Goal: Transaction & Acquisition: Purchase product/service

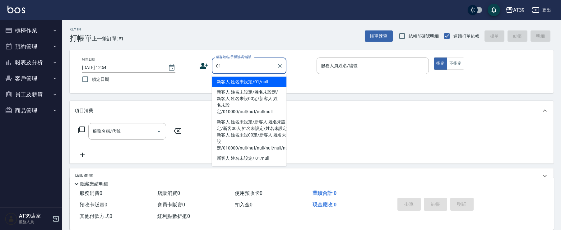
type input "新客人 姓名未設定/01/null"
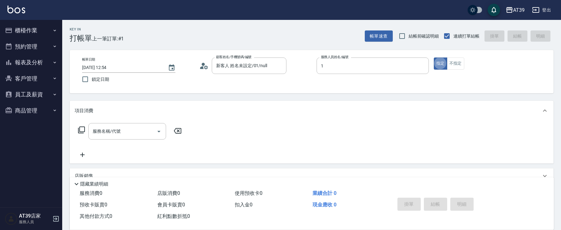
type input "NiNi-1"
type button "true"
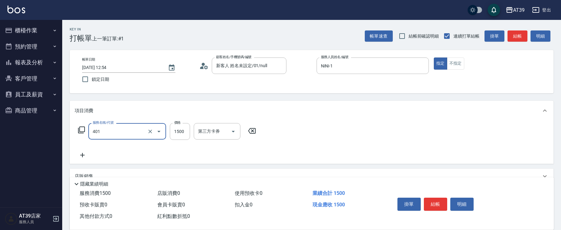
type input "基本染髮(401)"
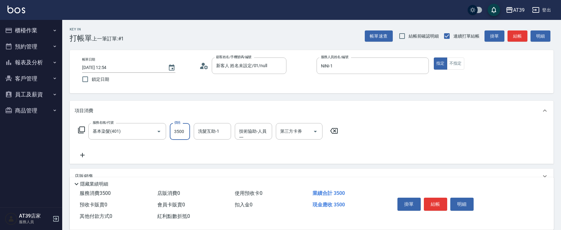
type input "3500"
type input "芊芊-27"
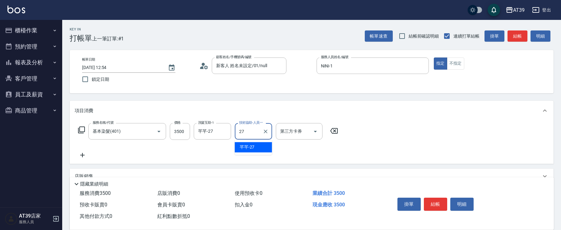
type input "芊芊-27"
click at [515, 38] on button "結帳" at bounding box center [517, 35] width 20 height 11
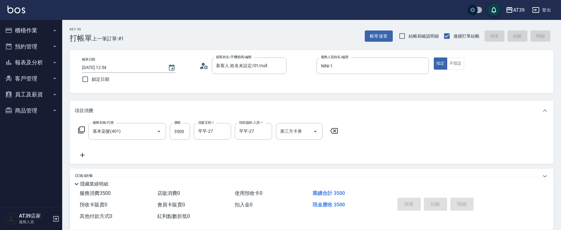
type input "[DATE] 16:57"
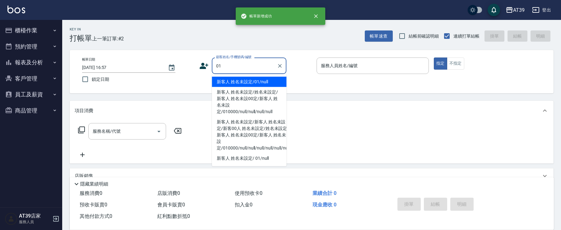
type input "新客人 姓名未設定/01/null"
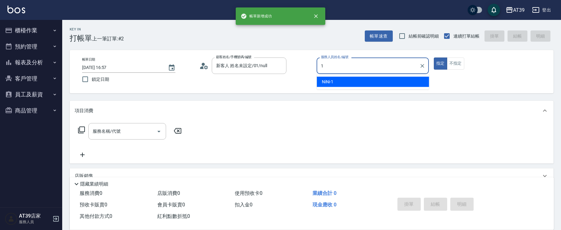
type input "NiNi-1"
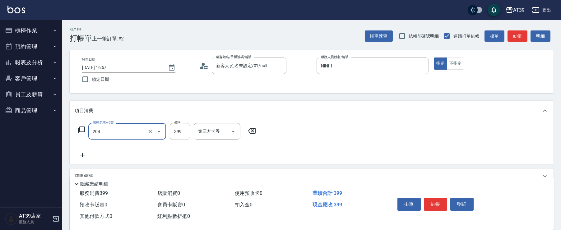
type input "A級洗+剪(204)"
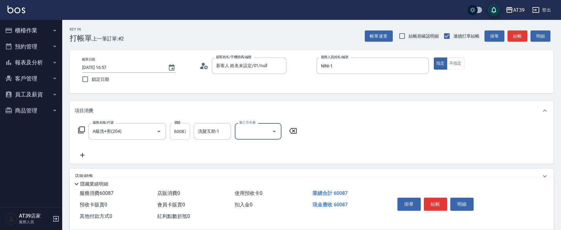
click at [178, 131] on input "60087" at bounding box center [180, 131] width 20 height 17
type input "600"
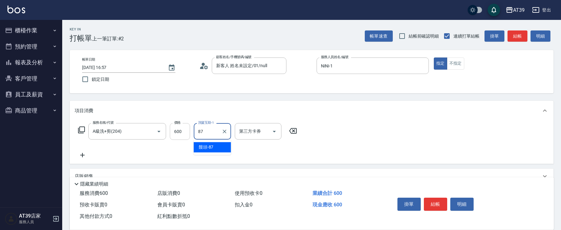
type input "饅頭-87"
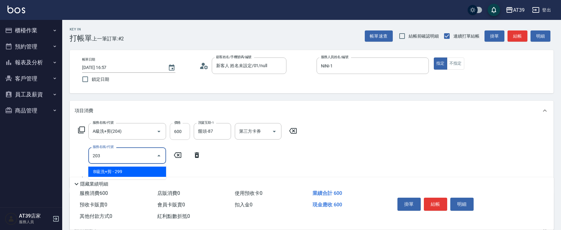
type input "B級洗+剪(203)"
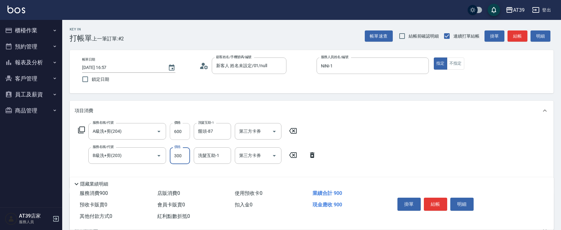
type input "300"
type input "饅頭-87"
click at [520, 39] on button "結帳" at bounding box center [517, 35] width 20 height 11
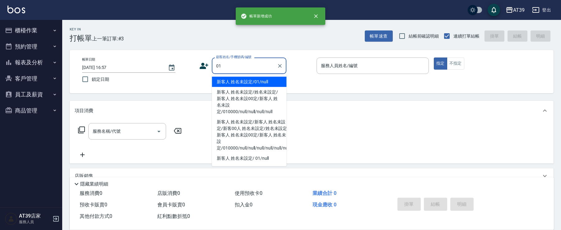
type input "新客人 姓名未設定/01/null"
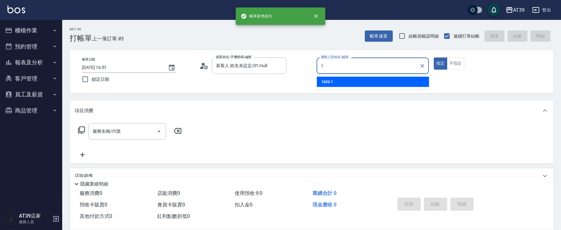
type input "NiNi-1"
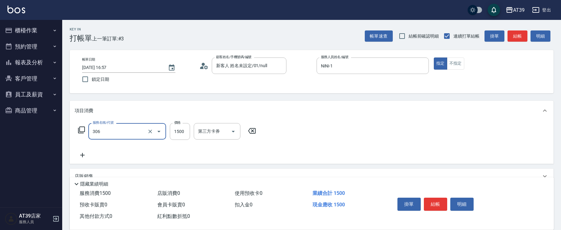
type input "離子燙(306)"
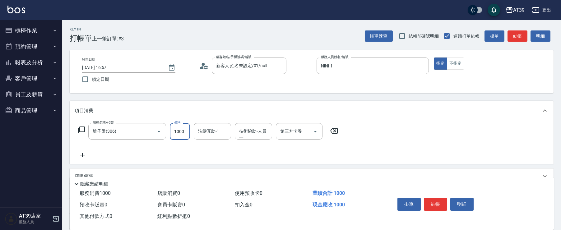
type input "1000"
click at [520, 39] on button "結帳" at bounding box center [517, 35] width 20 height 11
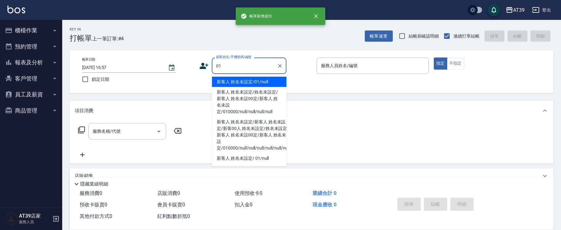
type input "新客人 姓名未設定/01/null"
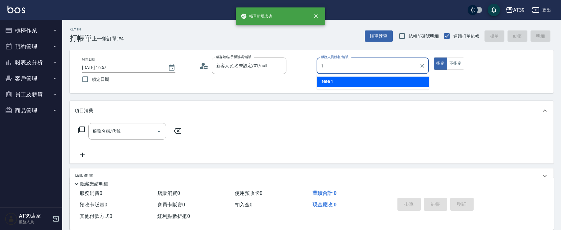
type input "NiNi-1"
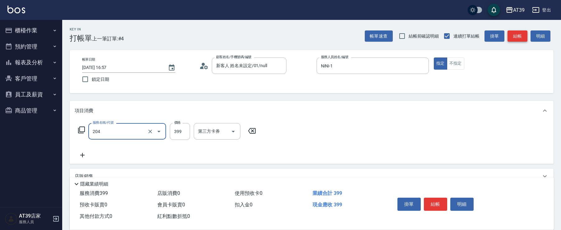
type input "A級洗+剪(204)"
type input "600"
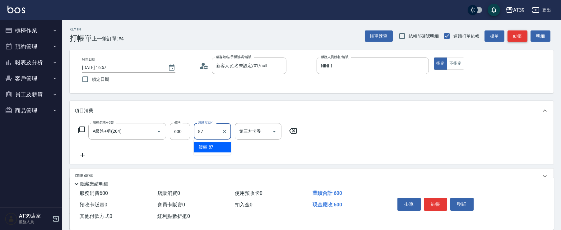
type input "饅頭-87"
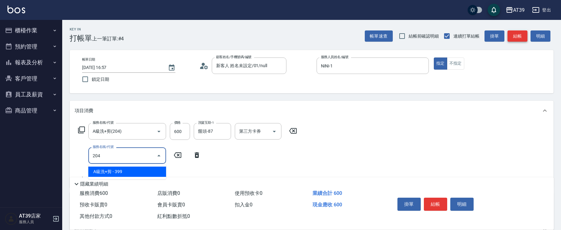
type input "A級洗+剪(204)"
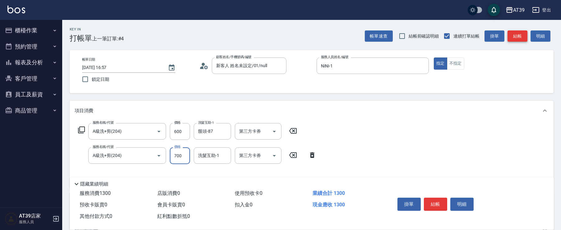
type input "700"
type input "芊芊-27"
click at [520, 39] on button "結帳" at bounding box center [517, 35] width 20 height 11
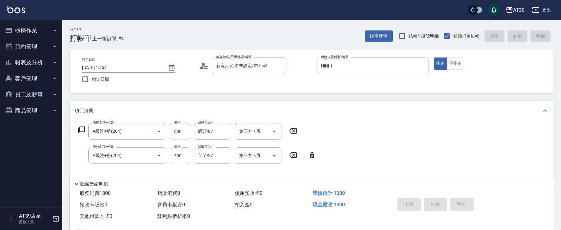
type input "[DATE] 16:58"
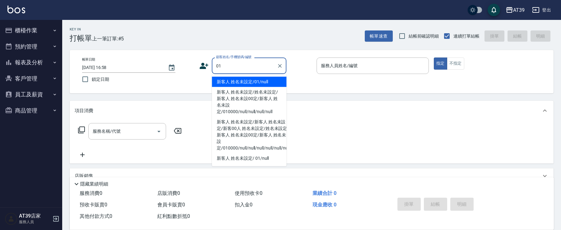
type input "新客人 姓名未設定/01/null"
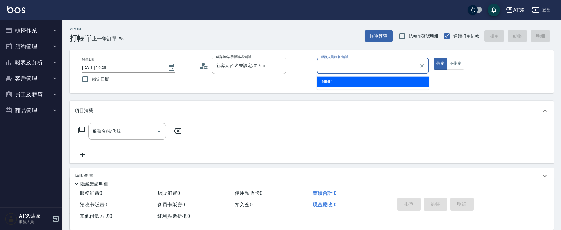
type input "NiNi-1"
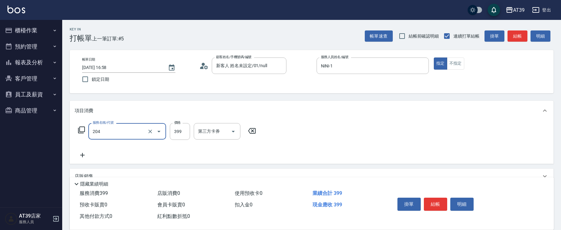
type input "A級洗+剪(204)"
type input "800"
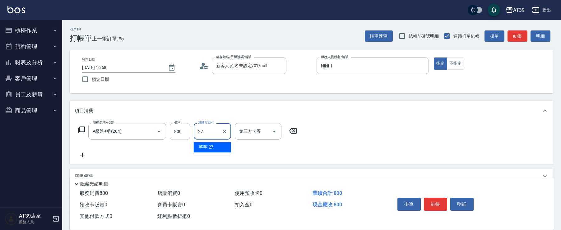
type input "芊芊-27"
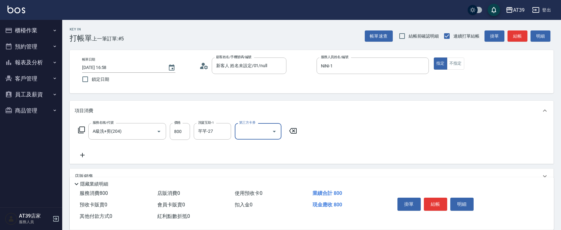
click at [520, 39] on button "結帳" at bounding box center [517, 35] width 20 height 11
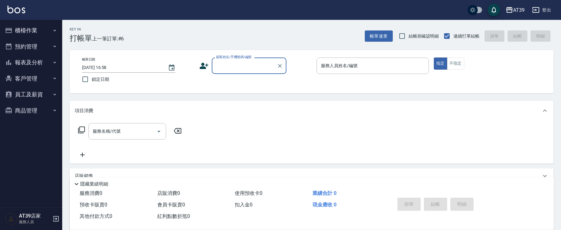
click at [29, 53] on button "預約管理" at bounding box center [30, 47] width 57 height 16
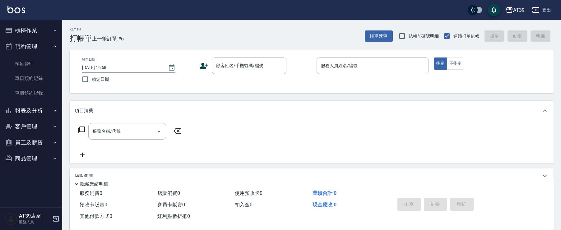
click at [28, 111] on button "報表及分析" at bounding box center [30, 111] width 57 height 16
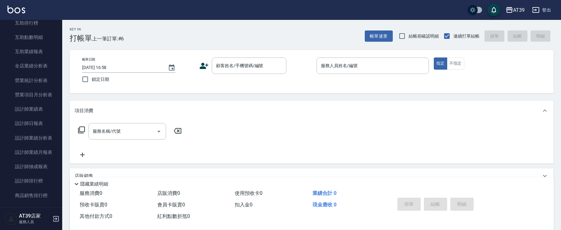
scroll to position [192, 0]
click at [21, 100] on link "設計師業績表" at bounding box center [30, 94] width 57 height 14
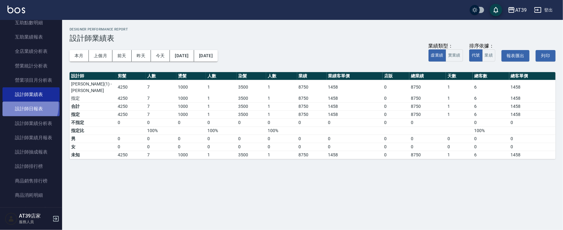
click at [23, 106] on link "設計師日報表" at bounding box center [30, 109] width 57 height 14
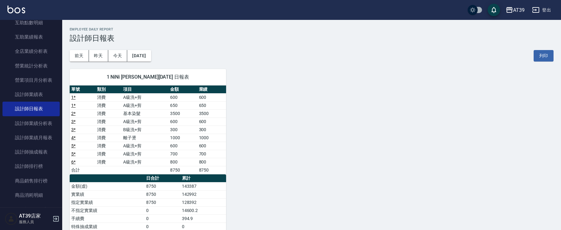
drag, startPoint x: 0, startPoint y: 82, endPoint x: 122, endPoint y: 26, distance: 134.2
click at [122, 26] on div "AT39 [DATE] 設計師日報表 列印時間： [DATE][PHONE_NUMBER]:58 Employee Daily Report 設計師日報表 […" at bounding box center [311, 177] width 498 height 315
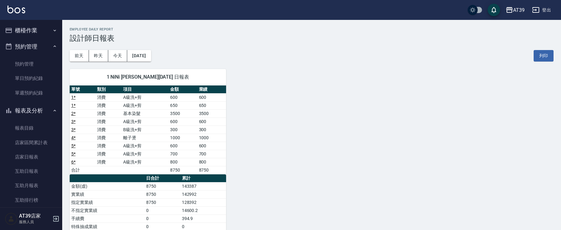
click at [44, 30] on button "櫃檯作業" at bounding box center [30, 30] width 57 height 16
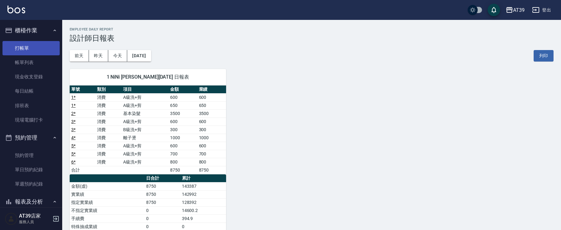
click at [33, 51] on link "打帳單" at bounding box center [30, 48] width 57 height 14
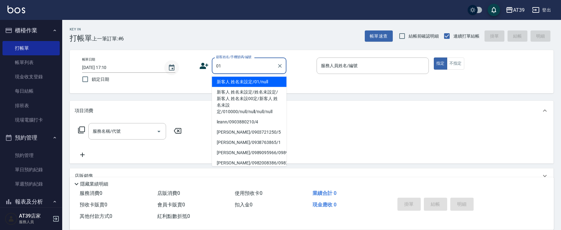
type input "新客人 姓名未設定/01/null"
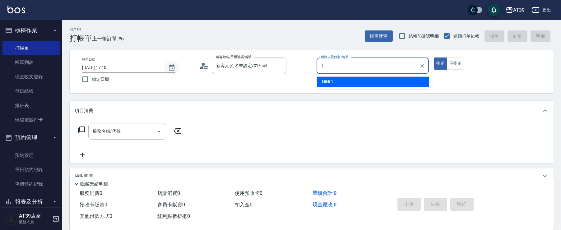
type input "NiNi-1"
type button "true"
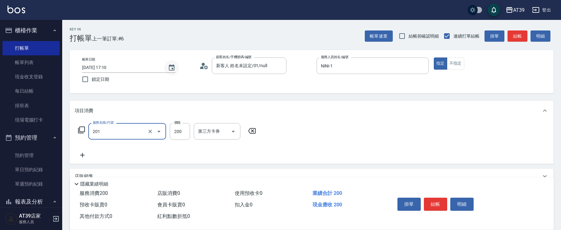
type input "B級單剪(201)"
type input "300"
click at [460, 59] on button "不指定" at bounding box center [455, 63] width 17 height 12
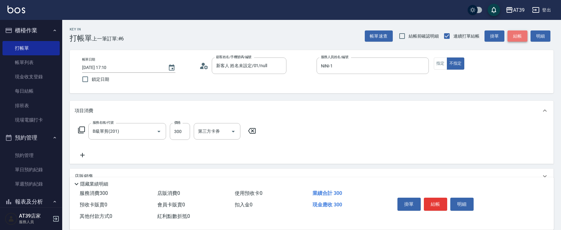
click at [514, 37] on button "結帳" at bounding box center [517, 35] width 20 height 11
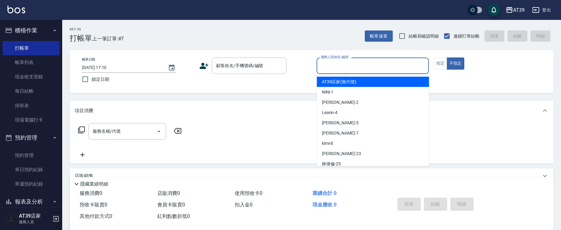
click at [384, 69] on input "服務人員姓名/編號" at bounding box center [372, 65] width 107 height 11
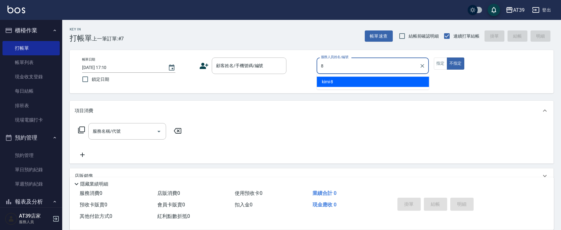
click at [386, 80] on div "kimi -8" at bounding box center [373, 82] width 112 height 10
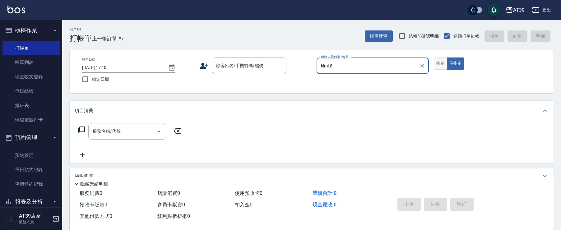
type input "kimi-8"
click at [440, 61] on button "指定" at bounding box center [440, 63] width 13 height 12
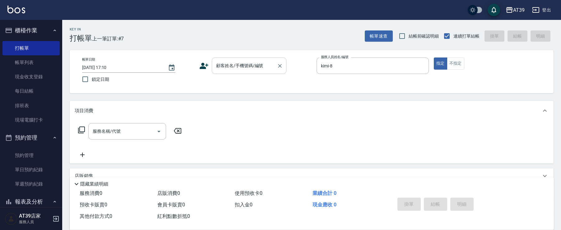
click at [245, 69] on input "顧客姓名/手機號碼/編號" at bounding box center [244, 65] width 60 height 11
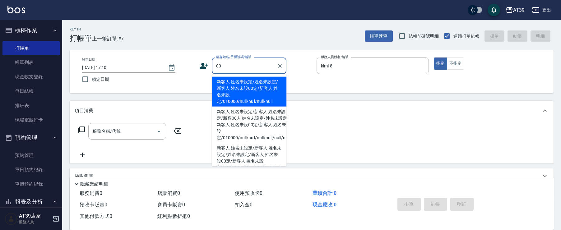
click at [242, 84] on li "新客人 姓名未設定/姓名未設定/新客人 姓名未設00定/新客人 姓名未設定/010000/null/null/null/null" at bounding box center [249, 92] width 75 height 30
type input "新客人 姓名未設定/姓名未設定/新客人 姓名未設00定/新客人 姓名未設定/010000/null/null/null/null"
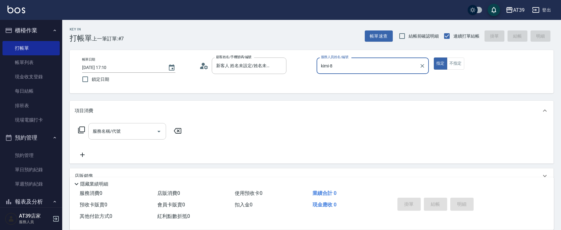
click at [113, 128] on div "服務名稱/代號 服務名稱/代號" at bounding box center [127, 131] width 78 height 16
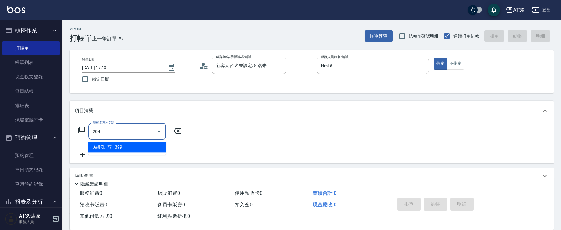
click at [132, 139] on div "204 服務名稱/代號" at bounding box center [127, 131] width 78 height 16
click at [136, 148] on span "A級洗+剪 - 399" at bounding box center [127, 147] width 78 height 10
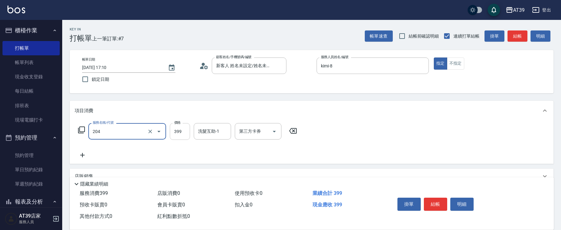
type input "A級洗+剪(204)"
click at [188, 127] on input "399" at bounding box center [180, 131] width 20 height 17
type input "500"
click at [216, 133] on div "洗髮互助-1 洗髮互助-1" at bounding box center [212, 131] width 37 height 16
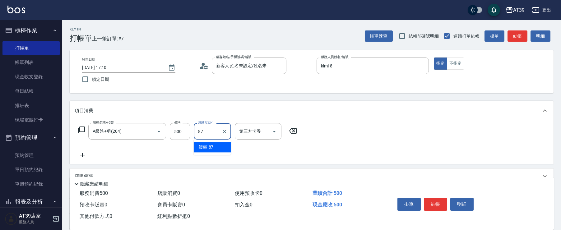
click at [224, 143] on div "饅頭 -87" at bounding box center [212, 147] width 37 height 10
type input "饅頭-87"
click at [518, 40] on button "結帳" at bounding box center [517, 35] width 20 height 11
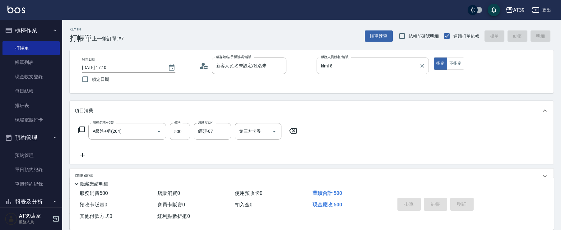
type input "[DATE] 18:02"
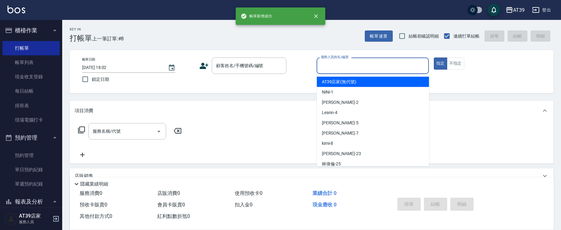
click at [383, 67] on input "服務人員姓名/編號" at bounding box center [372, 65] width 107 height 11
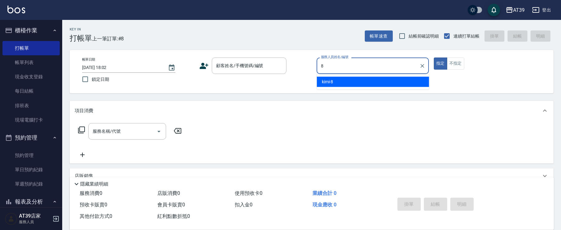
drag, startPoint x: 376, startPoint y: 81, endPoint x: 334, endPoint y: 70, distance: 43.4
click at [376, 81] on div "kimi -8" at bounding box center [373, 82] width 112 height 10
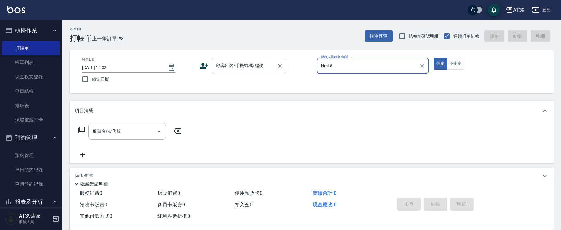
click at [251, 73] on div "顧客姓名/手機號碼/編號" at bounding box center [249, 65] width 75 height 16
type input "kimi-8"
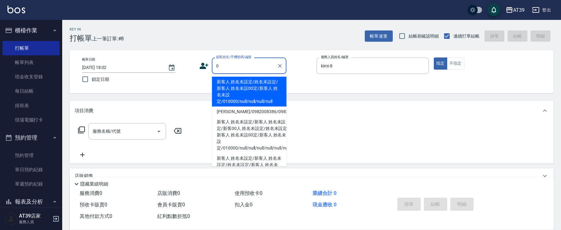
click at [246, 85] on li "新客人 姓名未設定/姓名未設定/新客人 姓名未設00定/新客人 姓名未設定/010000/null/null/null/null" at bounding box center [249, 92] width 75 height 30
type input "新客人 姓名未設定/姓名未設定/新客人 姓名未設00定/新客人 姓名未設定/010000/null/null/null/null"
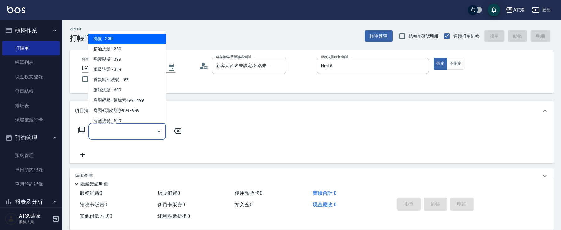
click at [133, 126] on input "服務名稱/代號" at bounding box center [122, 131] width 63 height 11
type input "2"
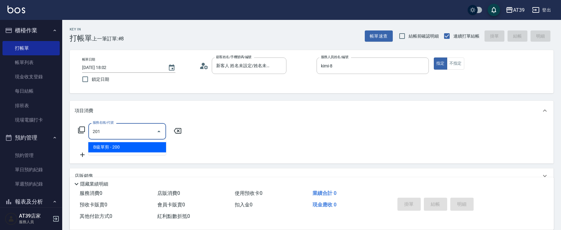
click at [127, 145] on span "B級單剪 - 200" at bounding box center [127, 147] width 78 height 10
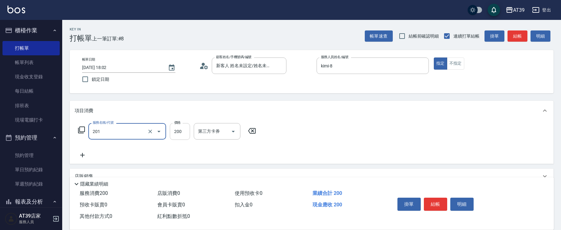
type input "B級單剪(201)"
click at [177, 131] on input "200" at bounding box center [180, 131] width 20 height 17
type input "300"
drag, startPoint x: 520, startPoint y: 29, endPoint x: 518, endPoint y: 35, distance: 6.3
click at [520, 29] on div "Key In 打帳單 上一筆訂單:#8 帳單速查 結帳前確認明細 連續打單結帳 掛單 結帳 明細" at bounding box center [307, 31] width 491 height 23
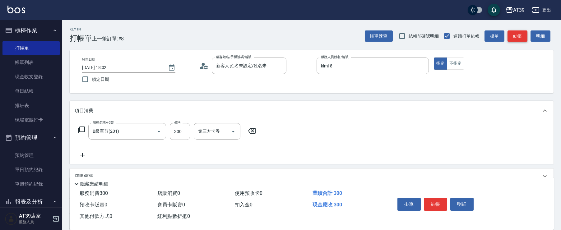
click at [518, 36] on button "結帳" at bounding box center [517, 35] width 20 height 11
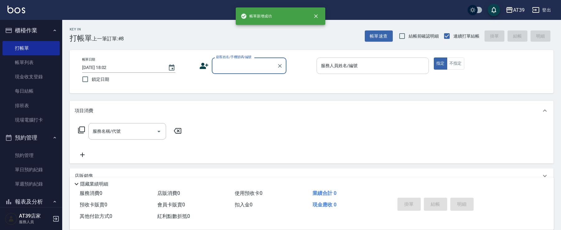
click at [356, 67] on div "服務人員姓名/編號 服務人員姓名/編號" at bounding box center [372, 65] width 112 height 16
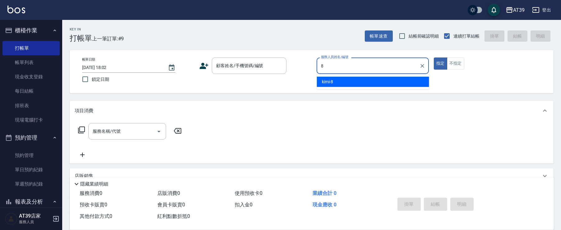
click at [355, 82] on div "kimi -8" at bounding box center [373, 82] width 112 height 10
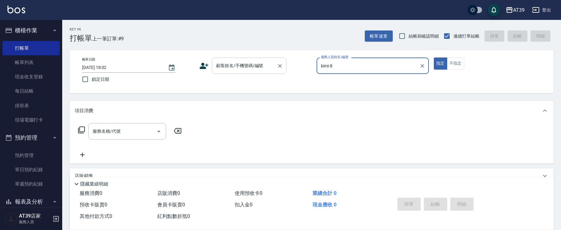
type input "kimi-8"
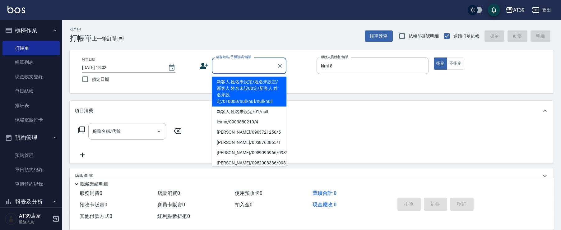
click at [257, 61] on div "顧客姓名/手機號碼/編號 顧客姓名/手機號碼/編號" at bounding box center [249, 65] width 75 height 16
drag, startPoint x: 253, startPoint y: 81, endPoint x: 153, endPoint y: 116, distance: 105.9
click at [253, 81] on li "新客人 姓名未設定/姓名未設定/新客人 姓名未設00定/新客人 姓名未設定/010000/null/null/null/null" at bounding box center [249, 92] width 75 height 30
type input "新客人 姓名未設定/姓名未設定/新客人 姓名未設00定/新客人 姓名未設定/010000/null/null/null/null"
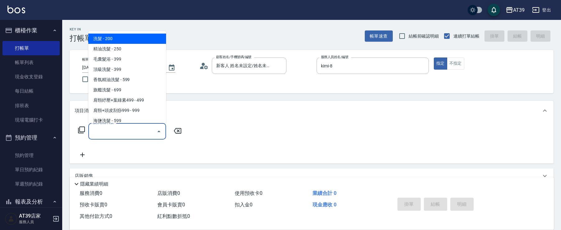
click at [119, 132] on input "服務名稱/代號" at bounding box center [122, 131] width 63 height 11
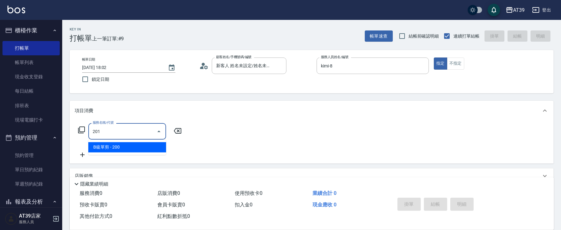
click at [126, 142] on span "B級單剪 - 200" at bounding box center [127, 147] width 78 height 10
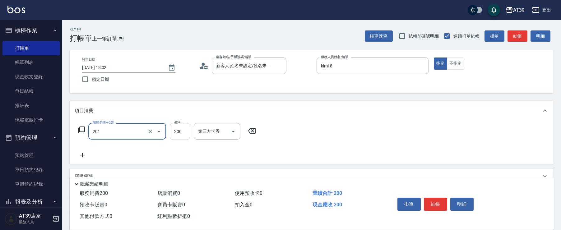
type input "B級單剪(201)"
click at [172, 133] on input "200" at bounding box center [180, 131] width 20 height 17
type input "300"
click at [514, 34] on button "結帳" at bounding box center [517, 35] width 20 height 11
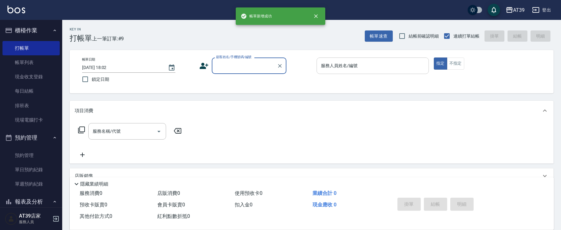
click at [346, 67] on div "服務人員姓名/編號 服務人員姓名/編號" at bounding box center [372, 65] width 112 height 16
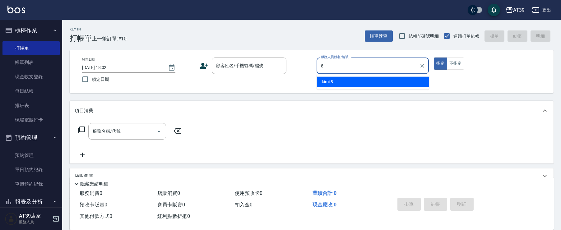
click at [347, 78] on div "kimi -8" at bounding box center [373, 82] width 112 height 10
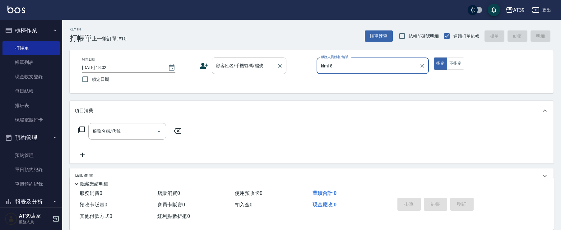
type input "kimi-8"
click at [260, 65] on div "顧客姓名/手機號碼/編號 顧客姓名/手機號碼/編號" at bounding box center [249, 65] width 75 height 16
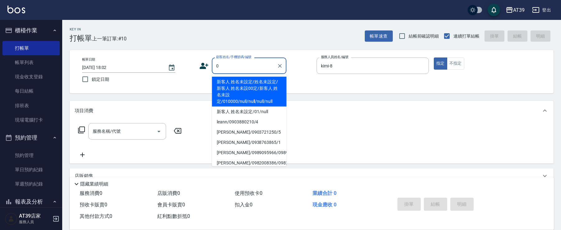
click at [249, 88] on li "新客人 姓名未設定/姓名未設定/新客人 姓名未設00定/新客人 姓名未設定/010000/null/null/null/null" at bounding box center [249, 92] width 75 height 30
type input "新客人 姓名未設定/姓名未設定/新客人 姓名未設00定/新客人 姓名未設定/010000/null/null/null/null"
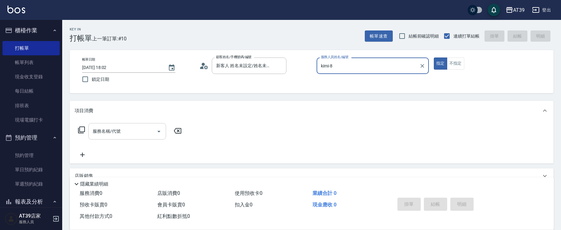
click at [140, 132] on input "服務名稱/代號" at bounding box center [122, 131] width 63 height 11
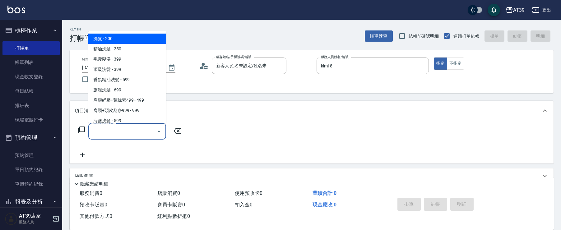
click at [144, 33] on ul "洗髮 - 200 精油洗髮 - 250 毛囊髮浴 - 399 頂級洗髮 - 399 香氛精油洗髮 - 599 旗艦洗髮 - 699 肩頸紓壓+葉綠素499 -…" at bounding box center [127, 77] width 78 height 92
click at [152, 35] on span "洗髮 - 200" at bounding box center [127, 39] width 78 height 10
type input "洗髮(101)"
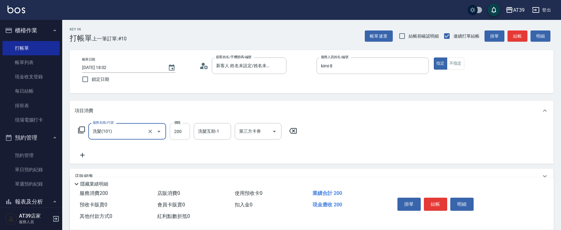
click at [179, 134] on input "200" at bounding box center [180, 131] width 20 height 17
type input "300"
click at [213, 131] on input "洗髮互助-1" at bounding box center [212, 131] width 32 height 11
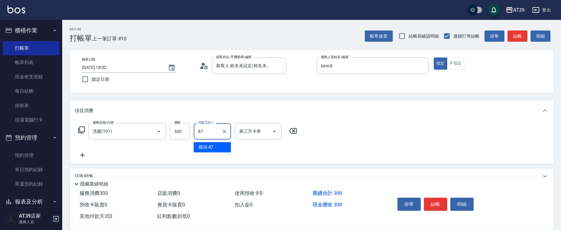
click at [214, 149] on div "饅頭 -87" at bounding box center [212, 147] width 37 height 10
type input "饅頭-87"
click at [518, 38] on button "結帳" at bounding box center [517, 35] width 20 height 11
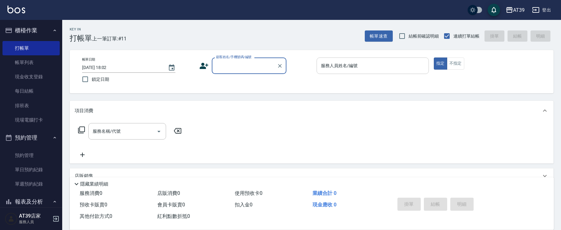
click at [341, 65] on div "服務人員姓名/編號 服務人員姓名/編號" at bounding box center [372, 65] width 112 height 16
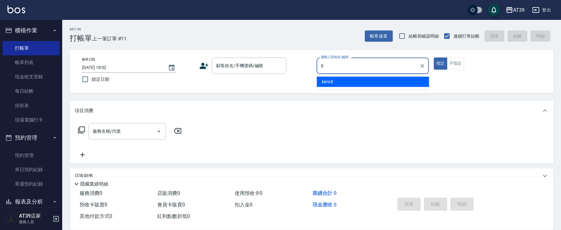
click at [337, 80] on div "kimi -8" at bounding box center [373, 82] width 112 height 10
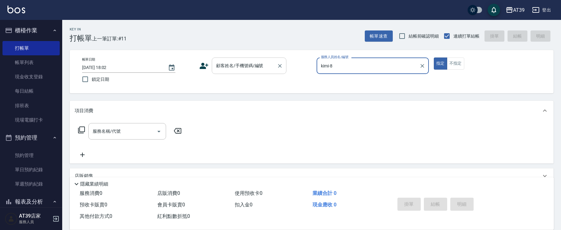
click at [258, 60] on div "顧客姓名/手機號碼/編號" at bounding box center [249, 65] width 75 height 16
type input "kimi-8"
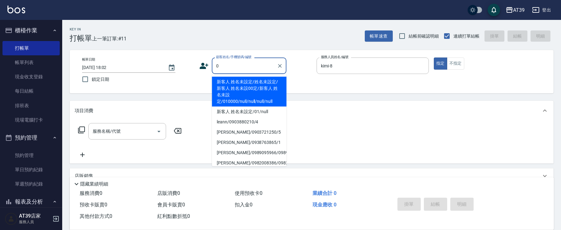
click at [233, 100] on li "新客人 姓名未設定/姓名未設定/新客人 姓名未設00定/新客人 姓名未設定/010000/null/null/null/null" at bounding box center [249, 92] width 75 height 30
type input "新客人 姓名未設定/姓名未設定/新客人 姓名未設00定/新客人 姓名未設定/010000/null/null/null/null"
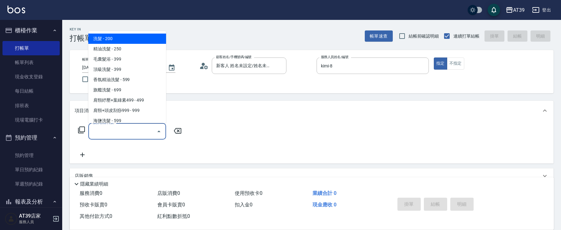
click at [111, 130] on div "服務名稱/代號 服務名稱/代號" at bounding box center [127, 131] width 78 height 16
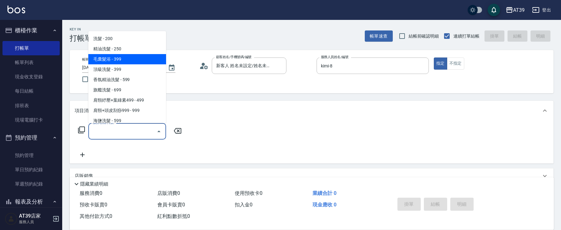
click at [135, 59] on span "毛囊髮浴 - 399" at bounding box center [127, 59] width 78 height 10
type input "毛囊髮浴(103)"
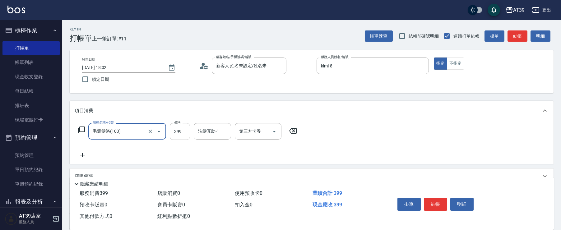
click at [183, 132] on input "399" at bounding box center [180, 131] width 20 height 17
type input "500"
click at [87, 160] on div "服務名稱/代號 毛囊髮浴(103) 服務名稱/代號 價格 500 價格 洗髮互助-1 洗髮互助-1 第三方卡券 第三方卡券" at bounding box center [312, 142] width 484 height 43
click at [83, 152] on icon at bounding box center [83, 154] width 16 height 7
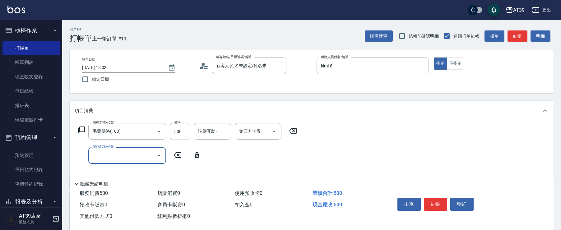
click at [121, 159] on input "服務名稱/代號" at bounding box center [122, 155] width 63 height 11
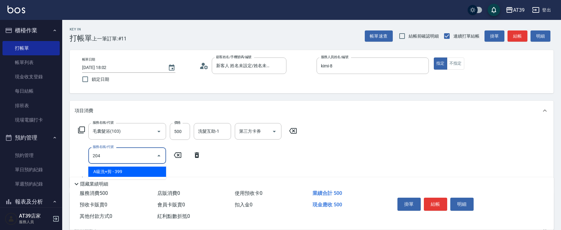
click at [131, 169] on span "A級洗+剪 - 399" at bounding box center [127, 172] width 78 height 10
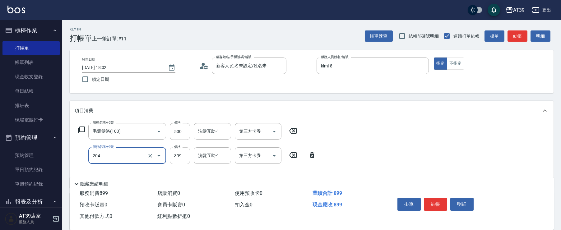
type input "A級洗+剪(204)"
click at [184, 161] on input "399" at bounding box center [180, 155] width 20 height 17
type input "400"
click at [512, 36] on button "結帳" at bounding box center [517, 35] width 20 height 11
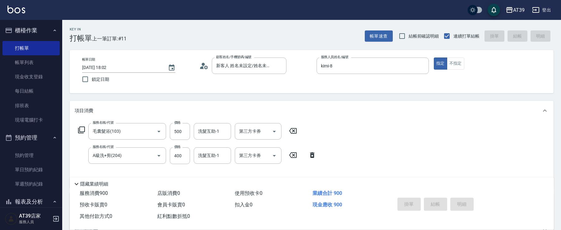
type input "[DATE] 18:03"
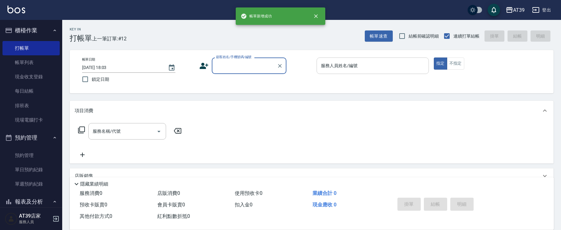
click at [391, 64] on input "服務人員姓名/編號" at bounding box center [372, 65] width 107 height 11
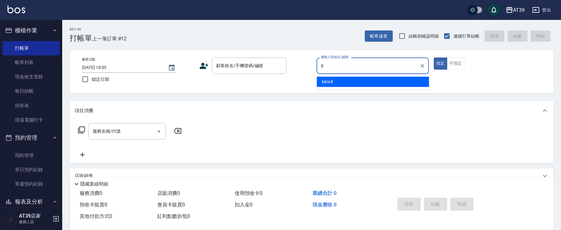
click at [387, 84] on div "kimi -8" at bounding box center [373, 82] width 112 height 10
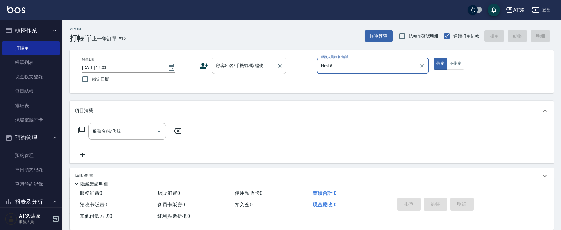
type input "kimi-8"
click at [260, 69] on input "顧客姓名/手機號碼/編號" at bounding box center [244, 65] width 60 height 11
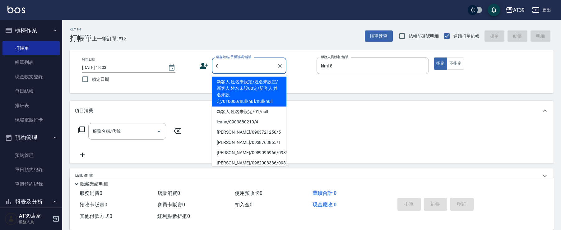
click at [246, 81] on li "新客人 姓名未設定/姓名未設定/新客人 姓名未設00定/新客人 姓名未設定/010000/null/null/null/null" at bounding box center [249, 92] width 75 height 30
type input "新客人 姓名未設定/姓名未設定/新客人 姓名未設00定/新客人 姓名未設定/010000/null/null/null/null"
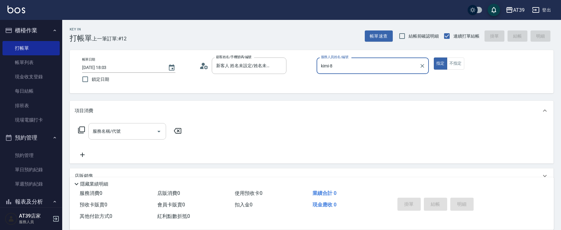
click at [145, 123] on div "服務名稱/代號" at bounding box center [127, 131] width 78 height 16
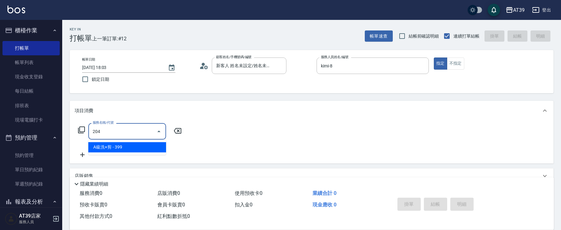
click at [145, 145] on span "A級洗+剪 - 399" at bounding box center [127, 147] width 78 height 10
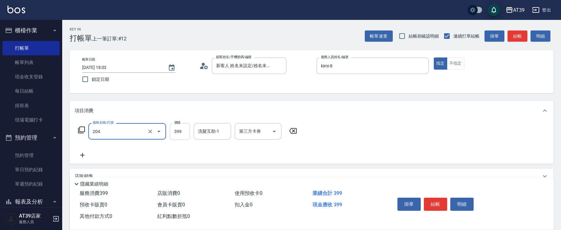
type input "A級洗+剪(204)"
click at [170, 131] on input "399" at bounding box center [180, 131] width 20 height 17
type input "500"
click at [518, 31] on button "結帳" at bounding box center [517, 35] width 20 height 11
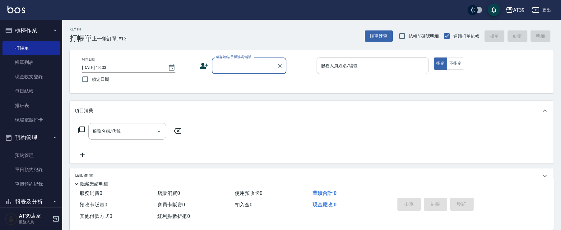
click at [400, 66] on input "服務人員姓名/編號" at bounding box center [372, 65] width 107 height 11
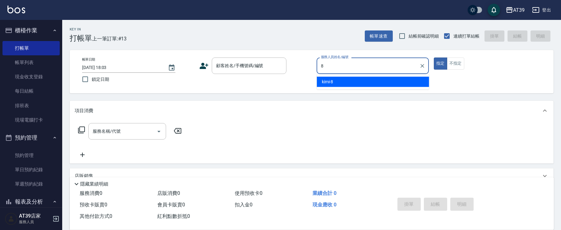
click at [389, 84] on div "kimi -8" at bounding box center [373, 82] width 112 height 10
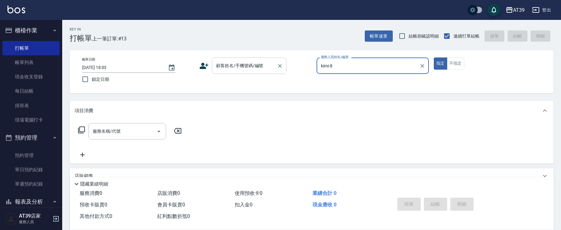
type input "kimi-8"
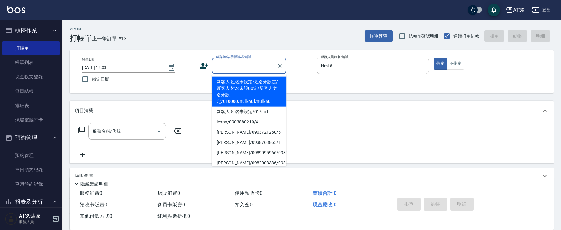
click at [237, 67] on div "顧客姓名/手機號碼/編號 顧客姓名/手機號碼/編號" at bounding box center [249, 65] width 75 height 16
drag, startPoint x: 236, startPoint y: 84, endPoint x: 170, endPoint y: 112, distance: 71.7
click at [236, 84] on li "新客人 姓名未設定/姓名未設定/新客人 姓名未設00定/新客人 姓名未設定/010000/null/null/null/null" at bounding box center [249, 92] width 75 height 30
type input "新客人 姓名未設定/姓名未設定/新客人 姓名未設00定/新客人 姓名未設定/010000/null/null/null/null"
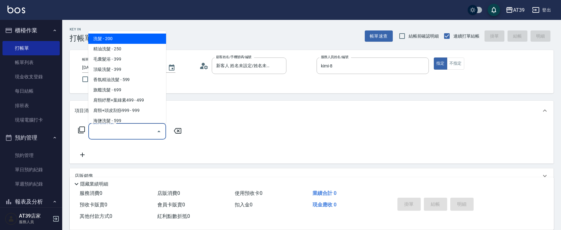
click at [138, 132] on input "服務名稱/代號" at bounding box center [122, 131] width 63 height 11
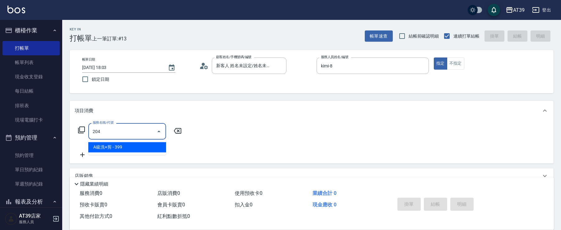
click at [140, 146] on span "A級洗+剪 - 399" at bounding box center [127, 147] width 78 height 10
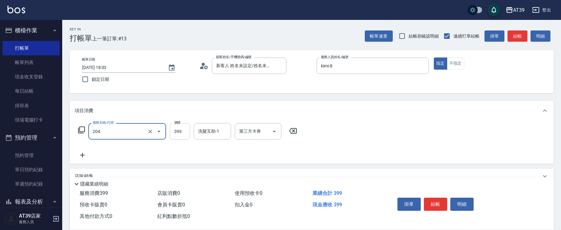
click at [172, 130] on input "399" at bounding box center [180, 131] width 20 height 17
type input "A級洗+剪(204)"
type input "500"
click at [214, 130] on div "洗髮互助-1 洗髮互助-1" at bounding box center [212, 131] width 37 height 16
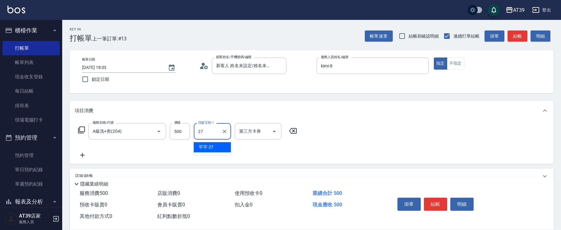
click at [213, 145] on span "芊芊 -27" at bounding box center [206, 147] width 15 height 7
type input "芊芊-27"
click at [525, 37] on button "結帳" at bounding box center [517, 35] width 20 height 11
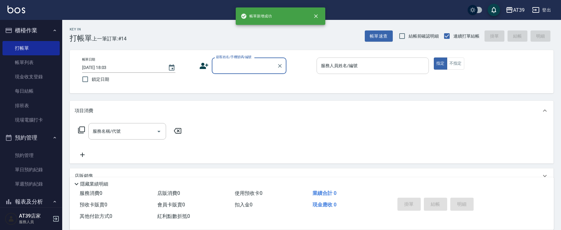
click at [346, 74] on div "服務人員姓名/編號" at bounding box center [372, 65] width 112 height 16
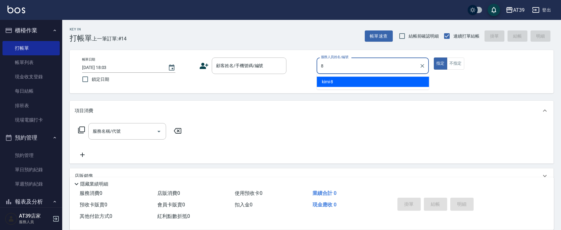
click at [344, 79] on div "kimi -8" at bounding box center [373, 82] width 112 height 10
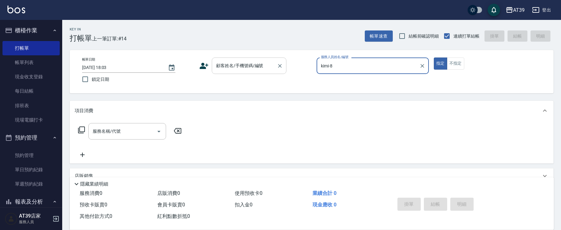
type input "kimi-8"
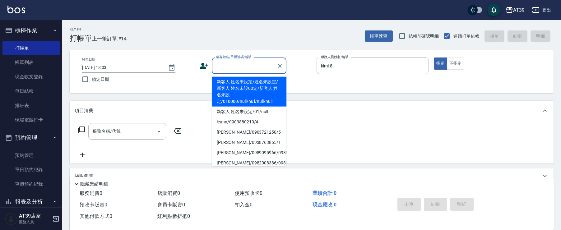
click at [258, 64] on div "顧客姓名/手機號碼/編號 顧客姓名/手機號碼/編號" at bounding box center [249, 65] width 75 height 16
click at [239, 83] on li "新客人 姓名未設定/姓名未設定/新客人 姓名未設00定/新客人 姓名未設定/010000/null/null/null/null" at bounding box center [249, 92] width 75 height 30
type input "新客人 姓名未設定/姓名未設定/新客人 姓名未設00定/新客人 姓名未設定/010000/null/null/null/null"
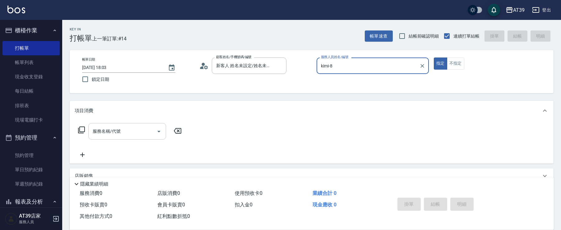
click at [126, 131] on input "服務名稱/代號" at bounding box center [122, 131] width 63 height 11
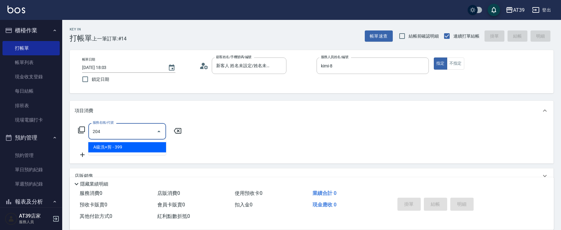
click at [130, 146] on span "A級洗+剪 - 399" at bounding box center [127, 147] width 78 height 10
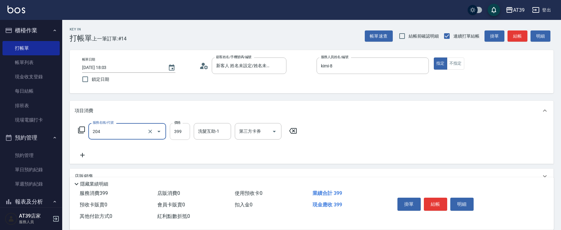
type input "A級洗+剪(204)"
click at [183, 136] on input "399" at bounding box center [180, 131] width 20 height 17
type input "500"
click at [223, 131] on input "洗髮互助-1" at bounding box center [212, 131] width 32 height 11
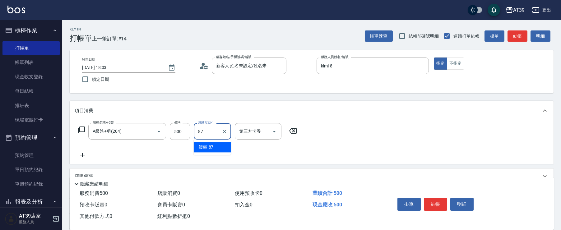
click at [221, 144] on div "饅頭 -87" at bounding box center [212, 147] width 37 height 10
type input "饅頭-87"
click at [520, 35] on button "結帳" at bounding box center [517, 35] width 20 height 11
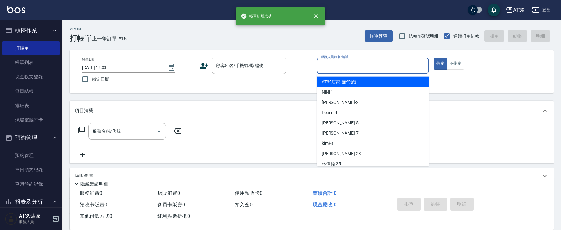
click at [330, 70] on input "服務人員姓名/編號" at bounding box center [372, 65] width 107 height 11
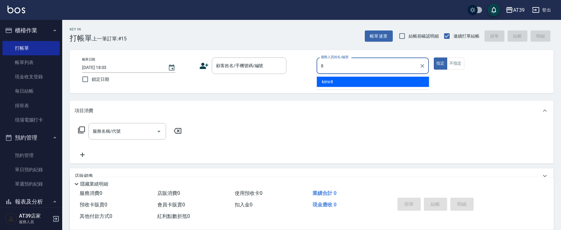
click at [331, 85] on span "kimi -8" at bounding box center [327, 82] width 11 height 7
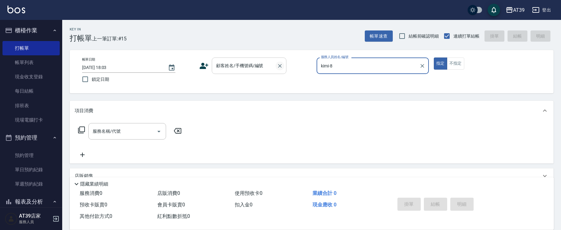
click at [277, 65] on icon "Clear" at bounding box center [280, 66] width 6 height 6
type input "kimi-8"
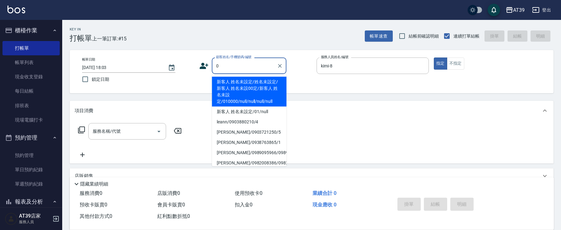
click at [262, 83] on li "新客人 姓名未設定/姓名未設定/新客人 姓名未設00定/新客人 姓名未設定/010000/null/null/null/null" at bounding box center [249, 92] width 75 height 30
type input "新客人 姓名未設定/姓名未設定/新客人 姓名未設00定/新客人 姓名未設定/010000/null/null/null/null"
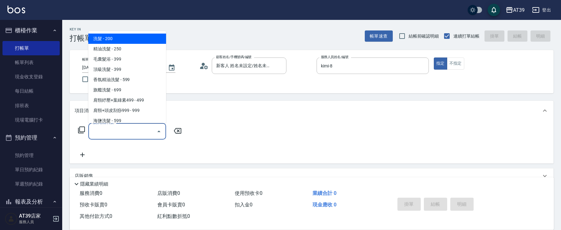
click at [132, 127] on input "服務名稱/代號" at bounding box center [122, 131] width 63 height 11
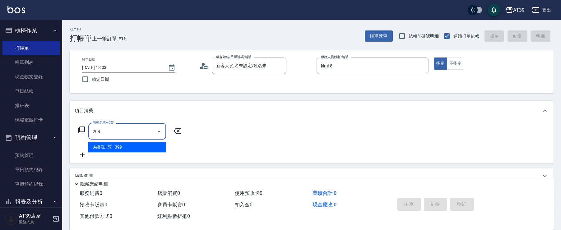
click at [138, 146] on span "A級洗+剪 - 399" at bounding box center [127, 147] width 78 height 10
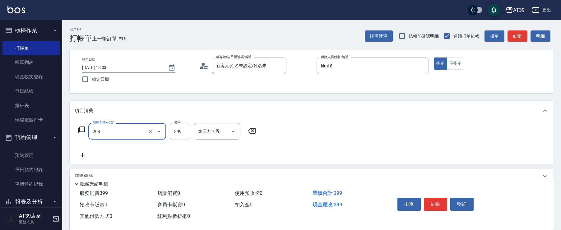
type input "A級洗+剪(204)"
click at [177, 134] on input "399" at bounding box center [180, 131] width 20 height 17
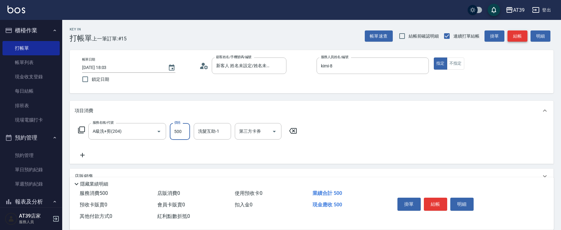
type input "500"
click at [519, 35] on button "結帳" at bounding box center [517, 35] width 20 height 11
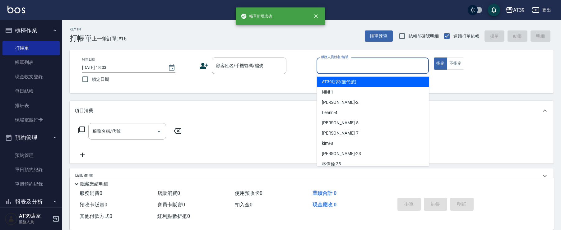
click at [379, 61] on input "服務人員姓名/編號" at bounding box center [372, 65] width 107 height 11
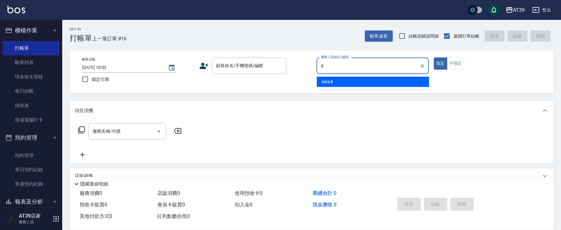
click at [372, 81] on div "kimi -8" at bounding box center [373, 82] width 112 height 10
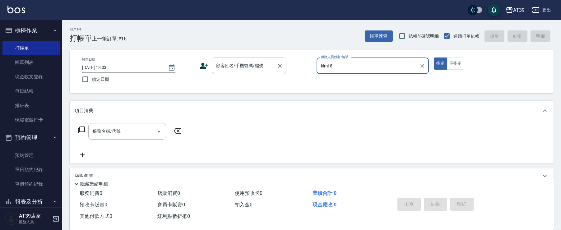
type input "kimi-8"
click at [272, 63] on input "顧客姓名/手機號碼/編號" at bounding box center [244, 65] width 60 height 11
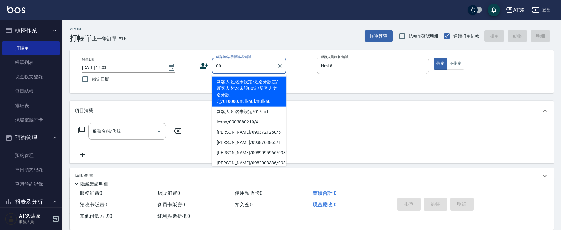
click at [241, 86] on li "新客人 姓名未設定/姓名未設定/新客人 姓名未設00定/新客人 姓名未設定/010000/null/null/null/null" at bounding box center [249, 92] width 75 height 30
type input "新客人 姓名未設定/姓名未設定/新客人 姓名未設00定/新客人 姓名未設定/010000/null/null/null/null"
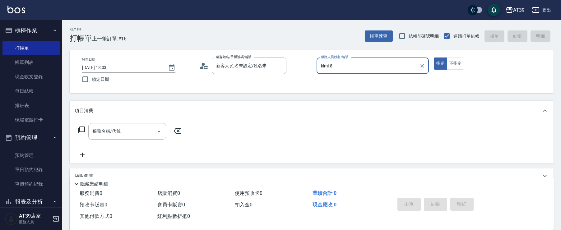
click at [163, 120] on div "項目消費" at bounding box center [312, 111] width 484 height 20
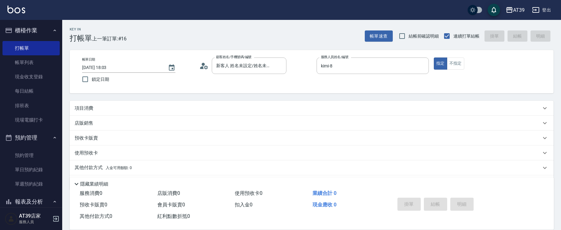
drag, startPoint x: 138, startPoint y: 107, endPoint x: 129, endPoint y: 113, distance: 11.4
click at [138, 107] on div "項目消費" at bounding box center [308, 108] width 466 height 7
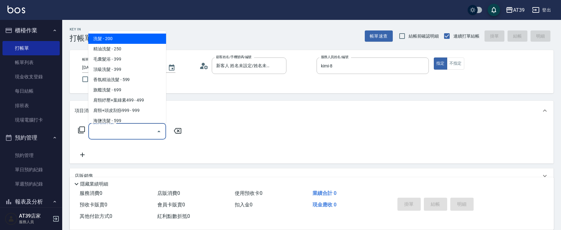
click at [121, 128] on input "服務名稱/代號" at bounding box center [122, 131] width 63 height 11
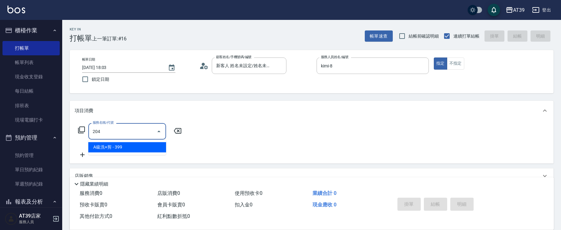
click at [127, 141] on ul "A級洗+剪 - 399" at bounding box center [127, 147] width 78 height 15
click at [140, 153] on ul "A級洗+剪 - 399" at bounding box center [127, 147] width 78 height 15
click at [161, 142] on span "A級洗+剪 - 399" at bounding box center [127, 147] width 78 height 10
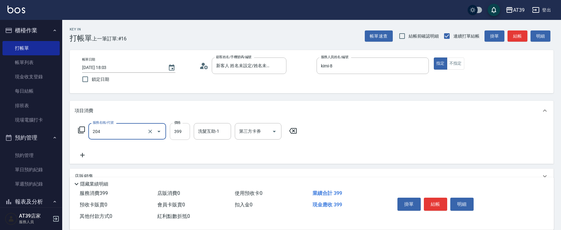
type input "A級洗+剪(204)"
click at [185, 125] on input "399" at bounding box center [180, 131] width 20 height 17
type input "500"
click at [213, 134] on input "洗髮互助-1" at bounding box center [212, 131] width 32 height 11
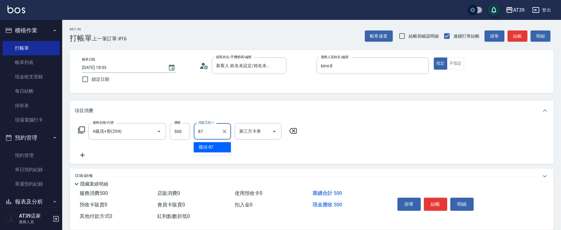
click at [210, 142] on div "饅頭 -87" at bounding box center [212, 147] width 37 height 10
type input "饅頭-87"
click at [504, 37] on button "掛單" at bounding box center [494, 35] width 20 height 11
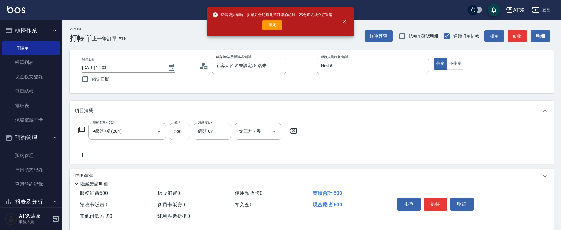
click at [274, 149] on div "服務名稱/代號 A級洗+剪(204) 服務名稱/代號 價格 500 價格 洗髮互助-1 饅頭-87 洗髮互助-1 第三方卡券 第三方卡券" at bounding box center [188, 141] width 226 height 36
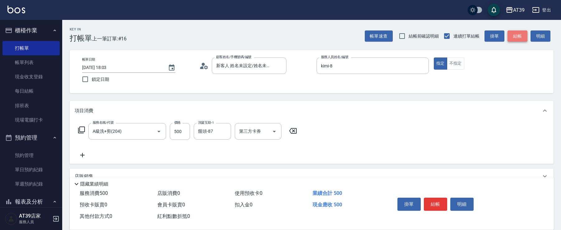
click at [517, 34] on button "結帳" at bounding box center [517, 35] width 20 height 11
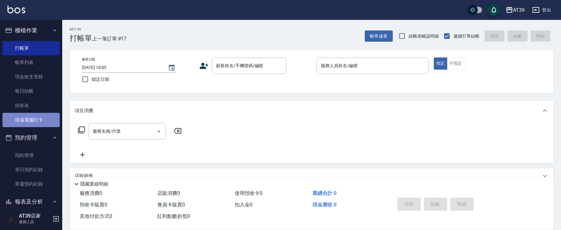
click at [31, 124] on link "現場電腦打卡" at bounding box center [30, 120] width 57 height 14
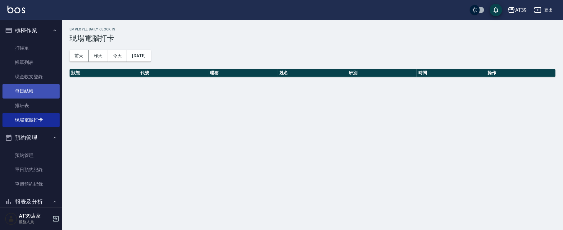
click at [29, 84] on link "每日結帳" at bounding box center [30, 91] width 57 height 14
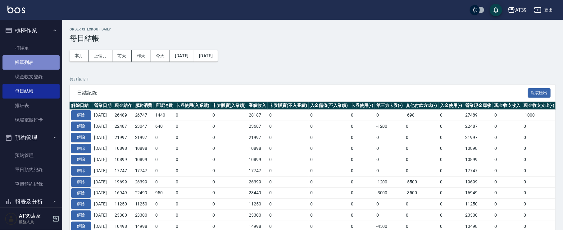
click at [36, 58] on link "帳單列表" at bounding box center [30, 62] width 57 height 14
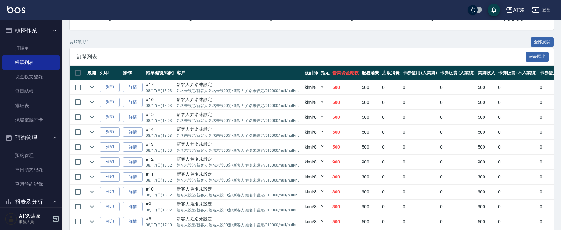
scroll to position [124, 0]
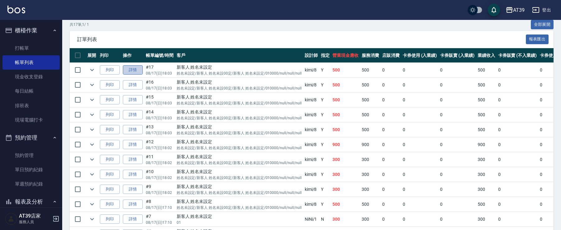
click at [133, 70] on link "詳情" at bounding box center [133, 70] width 20 height 10
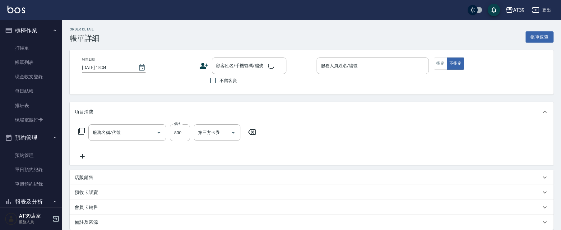
type input "[DATE] 18:03"
type input "kimi-8"
type input "新客人 姓名未設定/姓名未設定/新客人 姓名未設00定/新客人 姓名未設定/010000/null/null/null/null"
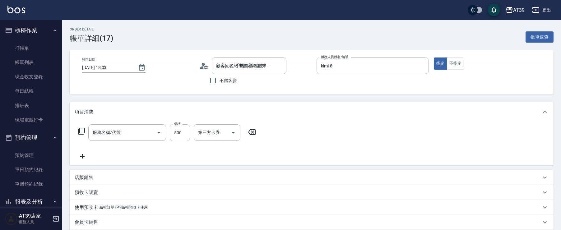
type input "A級洗+剪(204)"
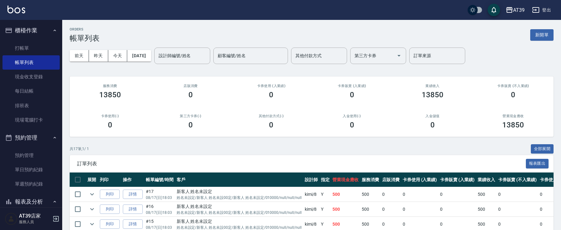
click at [132, 202] on td "詳情" at bounding box center [132, 209] width 23 height 15
click at [132, 207] on link "詳情" at bounding box center [133, 209] width 20 height 10
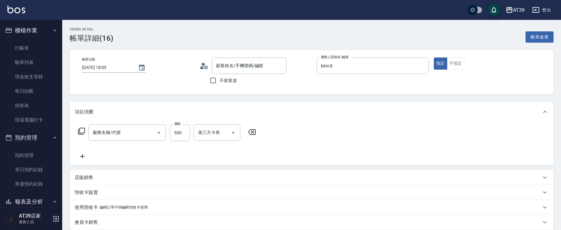
type input "[DATE] 18:03"
type input "kimi-8"
type input "A級洗+剪(204)"
type input "新客人 姓名未設定/姓名未設定/新客人 姓名未設00定/新客人 姓名未設定/010000/null/null/null/null"
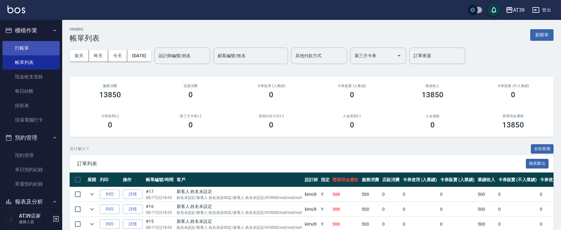
click at [24, 49] on link "打帳單" at bounding box center [30, 48] width 57 height 14
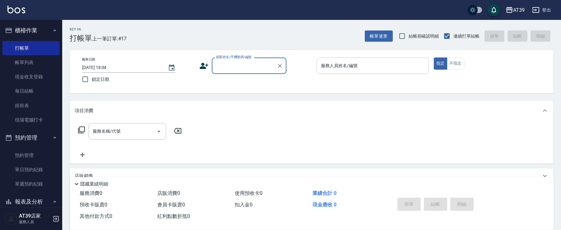
click at [357, 65] on input "服務人員姓名/編號" at bounding box center [372, 65] width 107 height 11
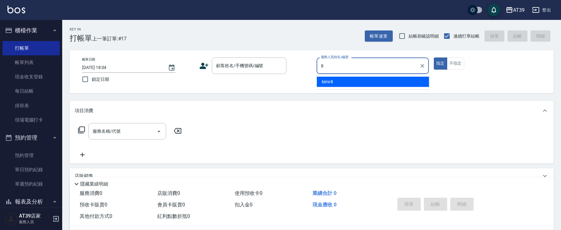
click at [360, 80] on div "kimi -8" at bounding box center [373, 82] width 112 height 10
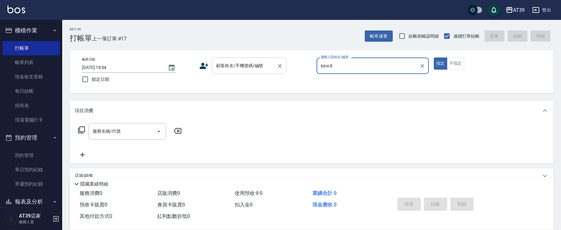
click at [259, 72] on div "顧客姓名/手機號碼/編號" at bounding box center [249, 65] width 75 height 16
type input "kimi-8"
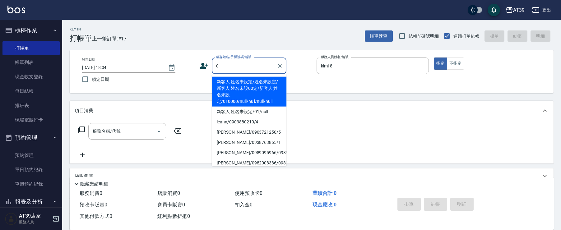
click at [253, 83] on li "新客人 姓名未設定/姓名未設定/新客人 姓名未設00定/新客人 姓名未設定/010000/null/null/null/null" at bounding box center [249, 92] width 75 height 30
type input "新客人 姓名未設定/姓名未設定/新客人 姓名未設00定/新客人 姓名未設定/010000/null/null/null/null"
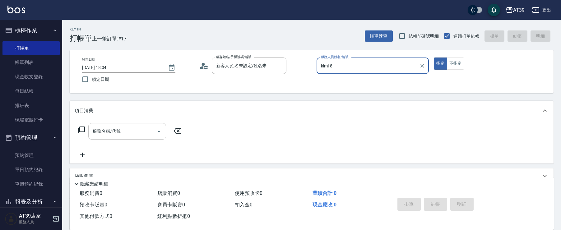
click at [126, 130] on input "服務名稱/代號" at bounding box center [122, 131] width 63 height 11
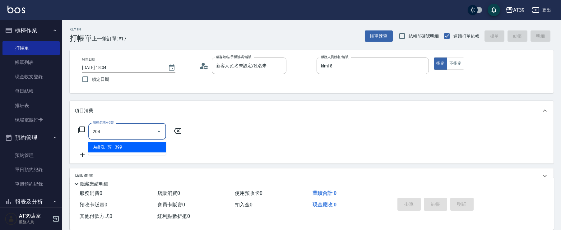
click at [137, 145] on span "A級洗+剪 - 399" at bounding box center [127, 147] width 78 height 10
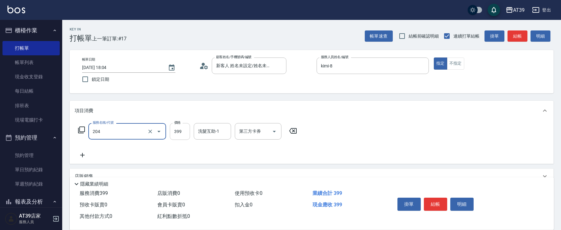
click at [179, 131] on input "399" at bounding box center [180, 131] width 20 height 17
type input "A級洗+剪(204)"
type input "500"
click at [218, 127] on input "洗髮互助-1" at bounding box center [212, 131] width 32 height 11
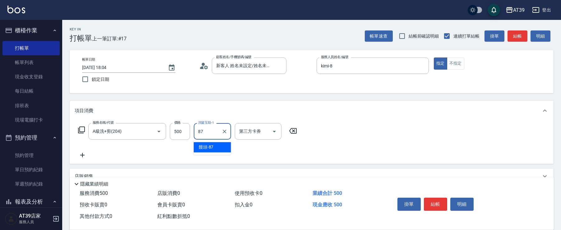
click at [216, 147] on div "饅頭 -87" at bounding box center [212, 147] width 37 height 10
type input "饅頭-87"
click at [516, 35] on button "結帳" at bounding box center [517, 35] width 20 height 11
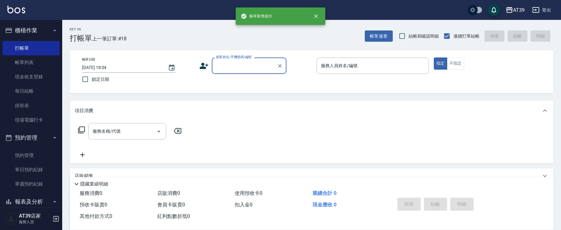
click at [384, 74] on p at bounding box center [372, 77] width 112 height 7
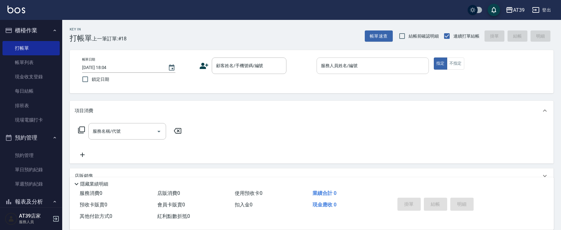
click at [387, 67] on input "服務人員姓名/編號" at bounding box center [372, 65] width 107 height 11
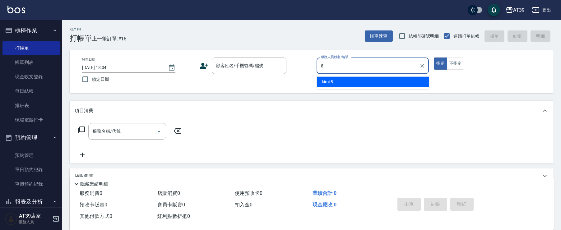
click at [380, 81] on div "kimi -8" at bounding box center [373, 82] width 112 height 10
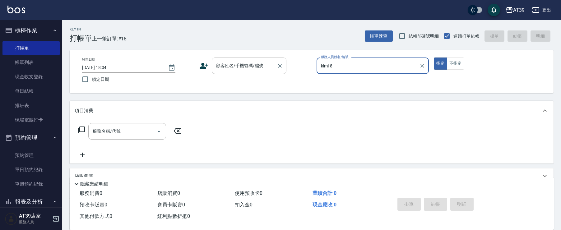
type input "kimi-8"
click at [266, 60] on input "顧客姓名/手機號碼/編號" at bounding box center [244, 65] width 60 height 11
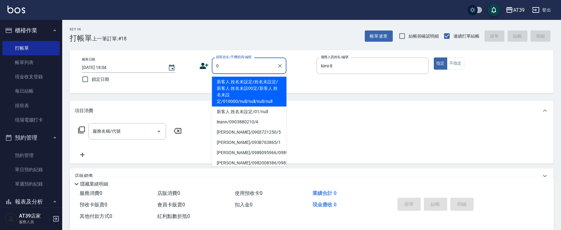
drag, startPoint x: 229, startPoint y: 85, endPoint x: 183, endPoint y: 122, distance: 58.5
click at [229, 85] on li "新客人 姓名未設定/姓名未設定/新客人 姓名未設00定/新客人 姓名未設定/010000/null/null/null/null" at bounding box center [249, 92] width 75 height 30
type input "新客人 姓名未設定/姓名未設定/新客人 姓名未設00定/新客人 姓名未設定/010000/null/null/null/null"
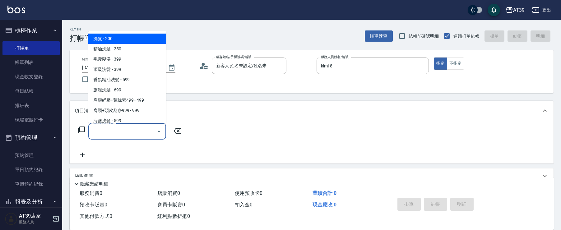
click at [123, 130] on input "服務名稱/代號" at bounding box center [122, 131] width 63 height 11
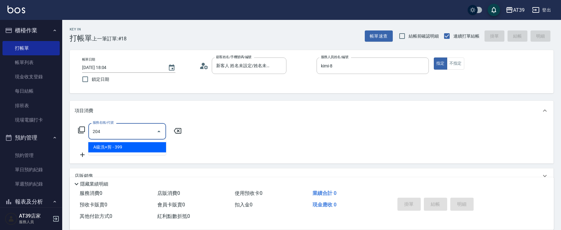
click at [126, 149] on span "A級洗+剪 - 399" at bounding box center [127, 147] width 78 height 10
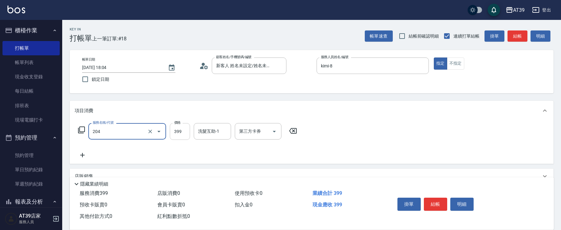
type input "A級洗+剪(204)"
click at [173, 136] on input "399" at bounding box center [180, 131] width 20 height 17
click at [222, 137] on div "洗髮互助-1" at bounding box center [212, 131] width 37 height 16
type input "500"
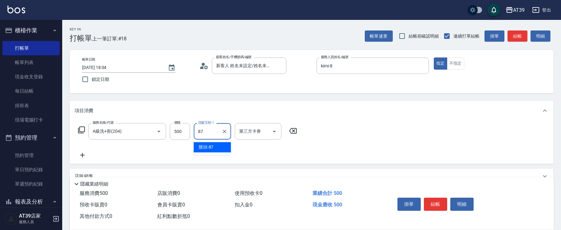
click at [222, 147] on div "饅頭 -87" at bounding box center [212, 147] width 37 height 10
type input "饅頭-87"
click at [522, 34] on button "結帳" at bounding box center [517, 35] width 20 height 11
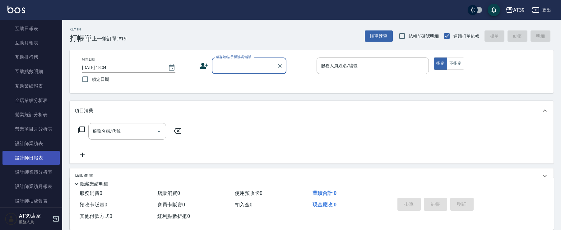
scroll to position [249, 0]
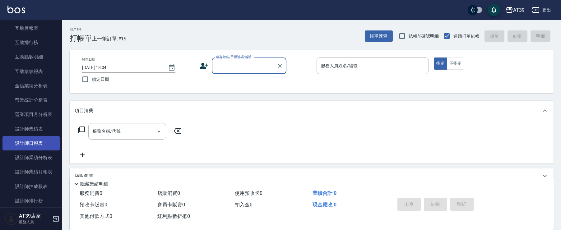
drag, startPoint x: 31, startPoint y: 139, endPoint x: 26, endPoint y: 143, distance: 6.6
click at [31, 139] on link "設計師日報表" at bounding box center [30, 143] width 57 height 14
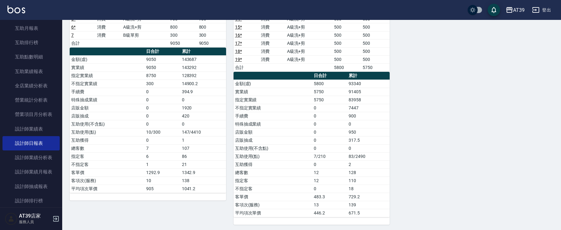
scroll to position [140, 0]
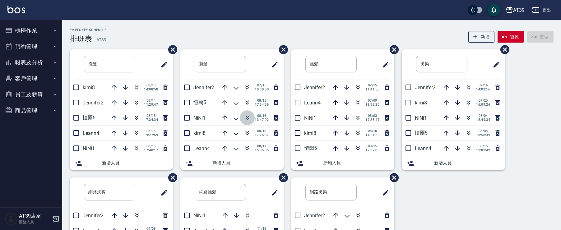
click at [246, 117] on icon "button" at bounding box center [246, 117] width 7 height 7
